Goal: Information Seeking & Learning: Learn about a topic

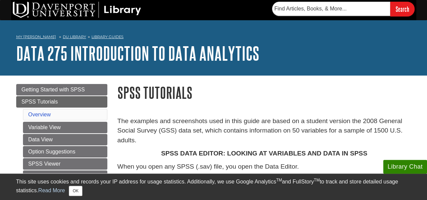
click at [242, 93] on h1 "SPSS Tutorials" at bounding box center [265, 92] width 294 height 17
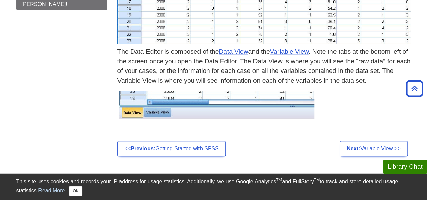
scroll to position [311, 0]
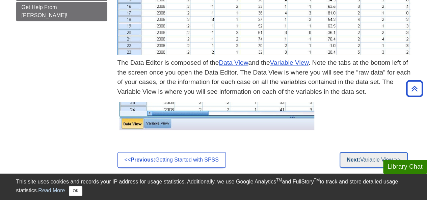
click at [358, 157] on strong "Next:" at bounding box center [354, 160] width 14 height 6
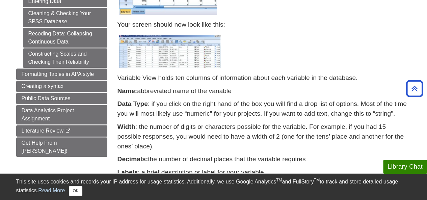
scroll to position [350, 0]
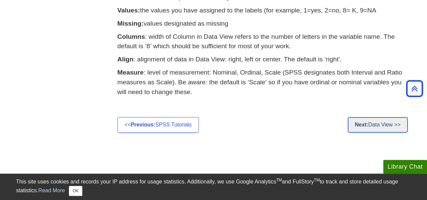
click at [381, 121] on link "Next: Data View >>" at bounding box center [378, 125] width 60 height 16
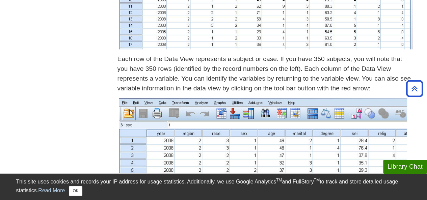
scroll to position [526, 0]
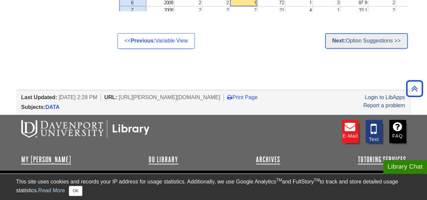
click at [368, 45] on link "Next: Option Suggestions >>" at bounding box center [366, 41] width 83 height 16
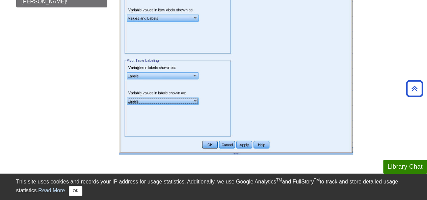
scroll to position [500, 0]
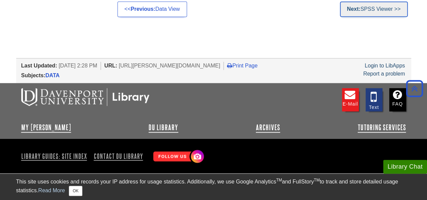
click at [380, 8] on link "Next: SPSS Viewer >>" at bounding box center [374, 9] width 68 height 16
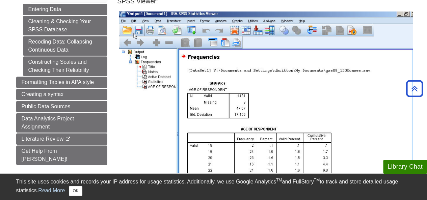
scroll to position [350, 0]
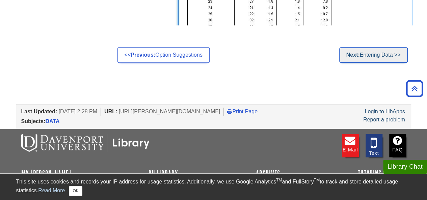
click at [386, 57] on link "Next: Entering Data >>" at bounding box center [374, 55] width 69 height 16
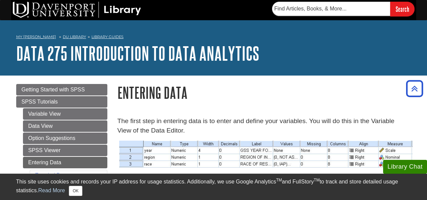
scroll to position [371, 0]
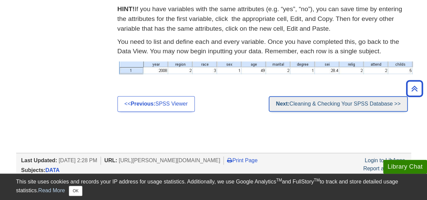
click at [379, 105] on link "Next: Cleaning & Checking Your SPSS Database >>" at bounding box center [338, 104] width 139 height 16
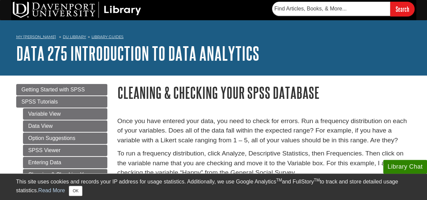
scroll to position [175, 0]
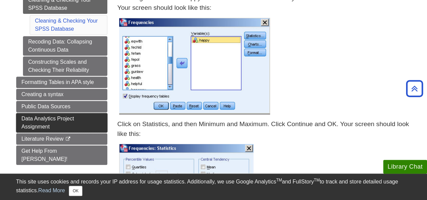
click at [57, 117] on span "Data Analytics Project Assignment" at bounding box center [48, 123] width 53 height 14
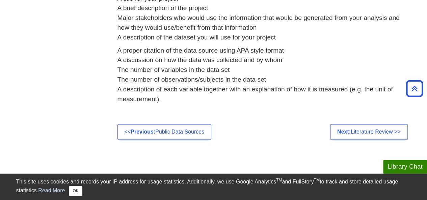
scroll to position [472, 0]
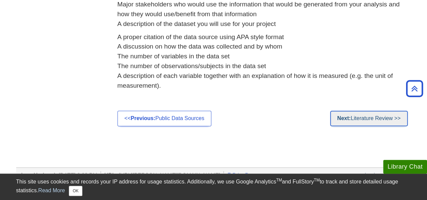
click at [388, 120] on link "Next: Literature Review >>" at bounding box center [369, 119] width 78 height 16
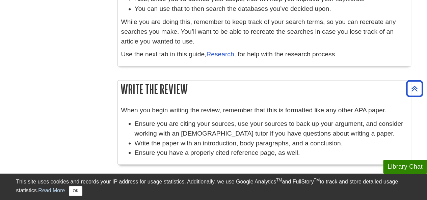
scroll to position [701, 0]
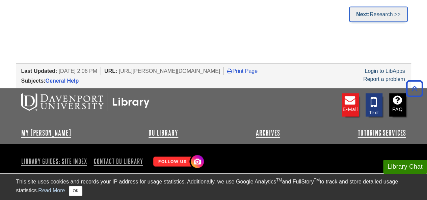
click at [391, 15] on link "Next: Research >>" at bounding box center [378, 15] width 59 height 16
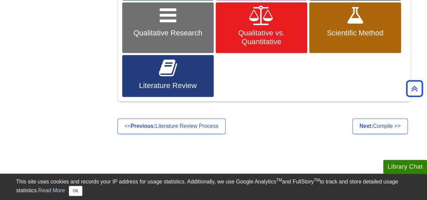
scroll to position [414, 0]
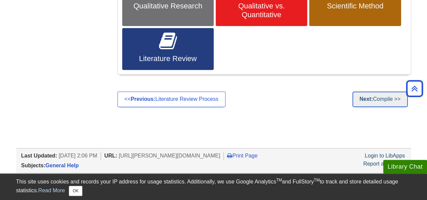
click at [377, 96] on link "Next: Compile >>" at bounding box center [380, 100] width 55 height 16
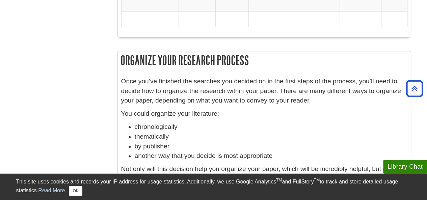
scroll to position [526, 0]
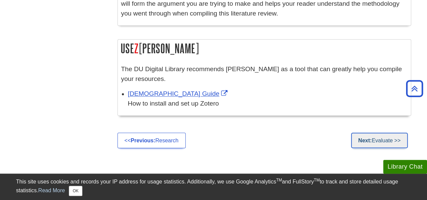
click at [390, 133] on link "Next: Evaluate >>" at bounding box center [379, 141] width 56 height 16
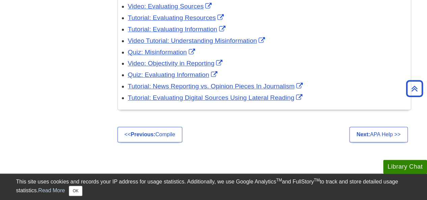
scroll to position [239, 0]
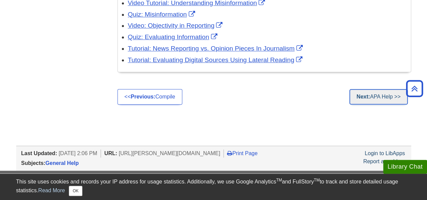
click at [393, 99] on link "Next: APA Help >>" at bounding box center [379, 97] width 58 height 16
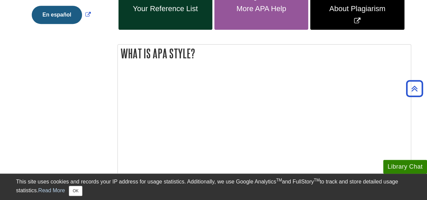
scroll to position [17, 0]
